Goal: Check status

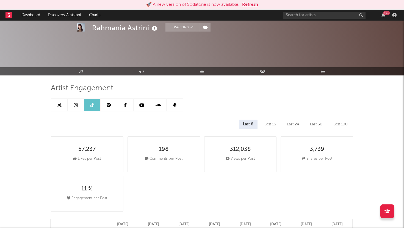
select select "1m"
select select "6m"
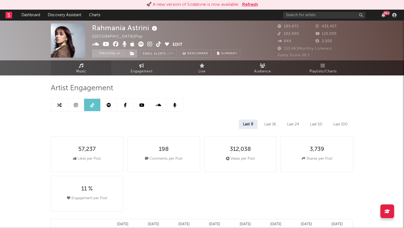
click at [82, 69] on span "Music" at bounding box center [81, 71] width 10 height 7
click at [79, 63] on link "Music" at bounding box center [81, 67] width 60 height 15
click at [252, 6] on button "Refresh" at bounding box center [250, 4] width 16 height 7
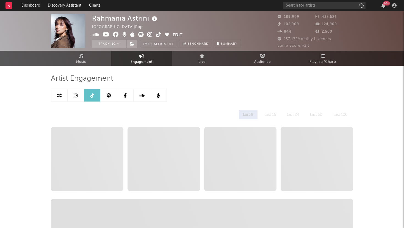
select select "6m"
